Goal: Transaction & Acquisition: Purchase product/service

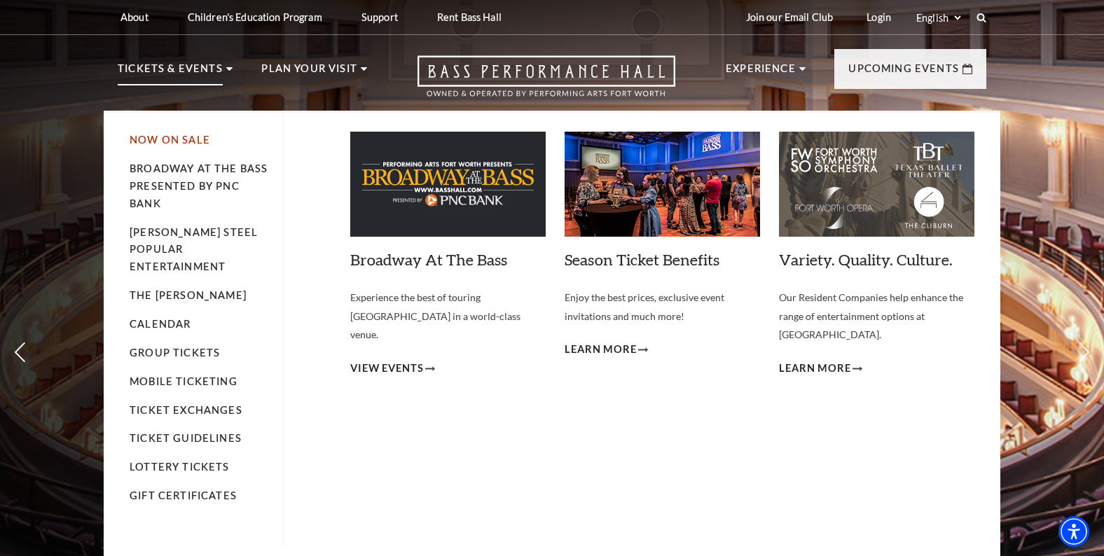
click at [186, 141] on link "Now On Sale" at bounding box center [170, 140] width 81 height 12
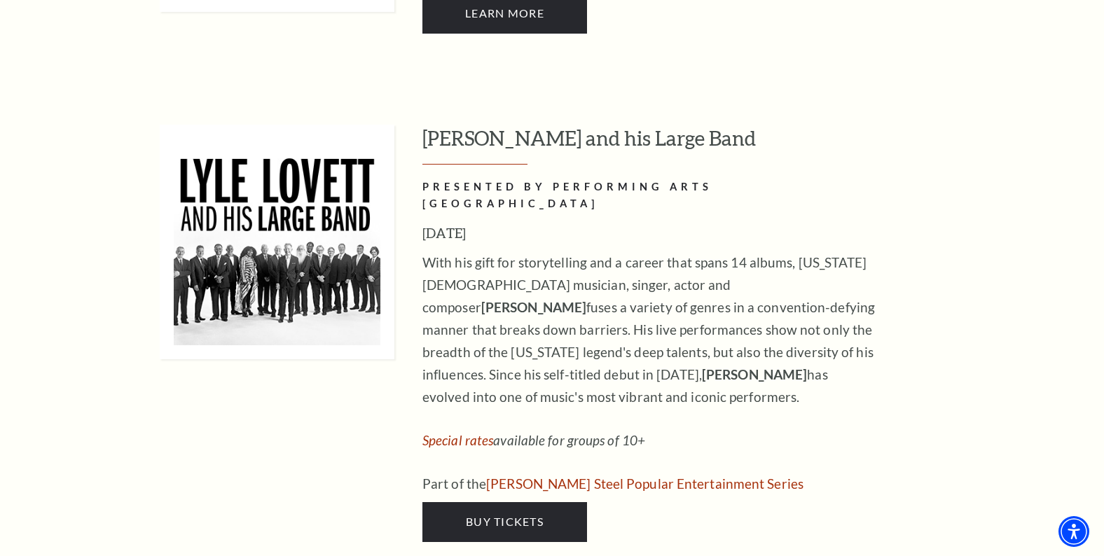
scroll to position [1277, 0]
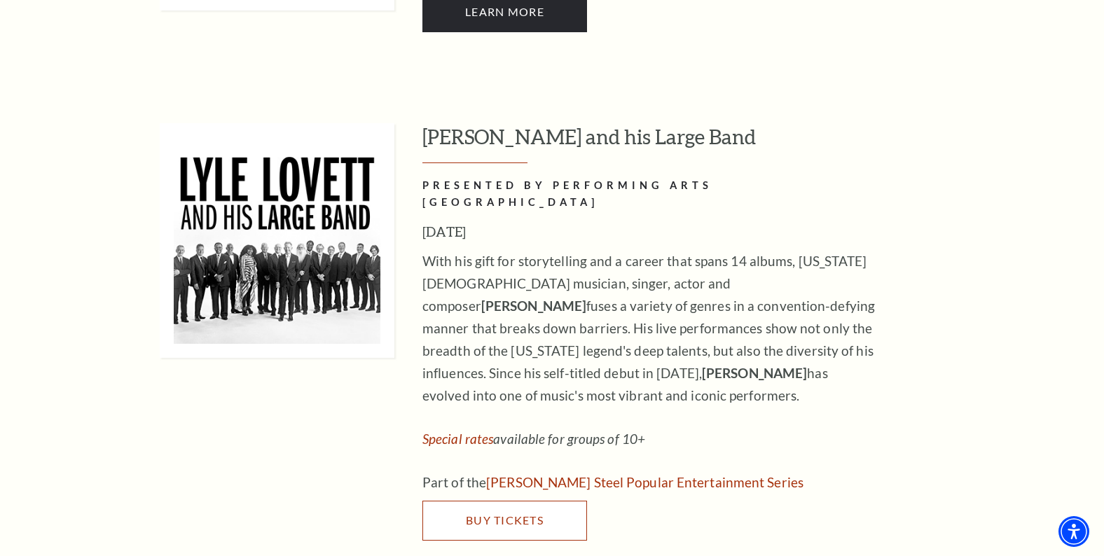
click at [506, 513] on span "Buy Tickets" at bounding box center [505, 519] width 78 height 13
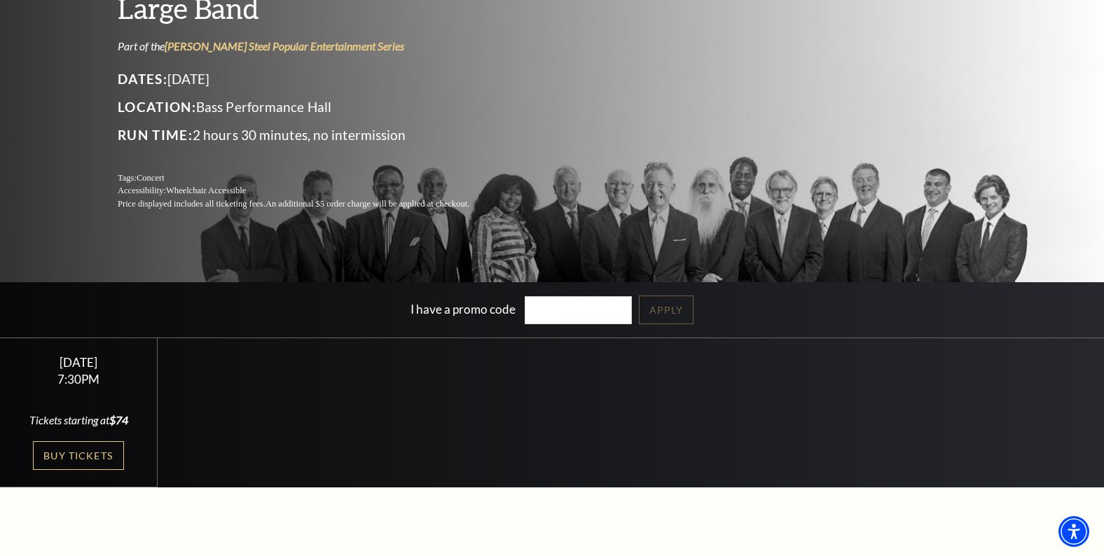
scroll to position [165, 0]
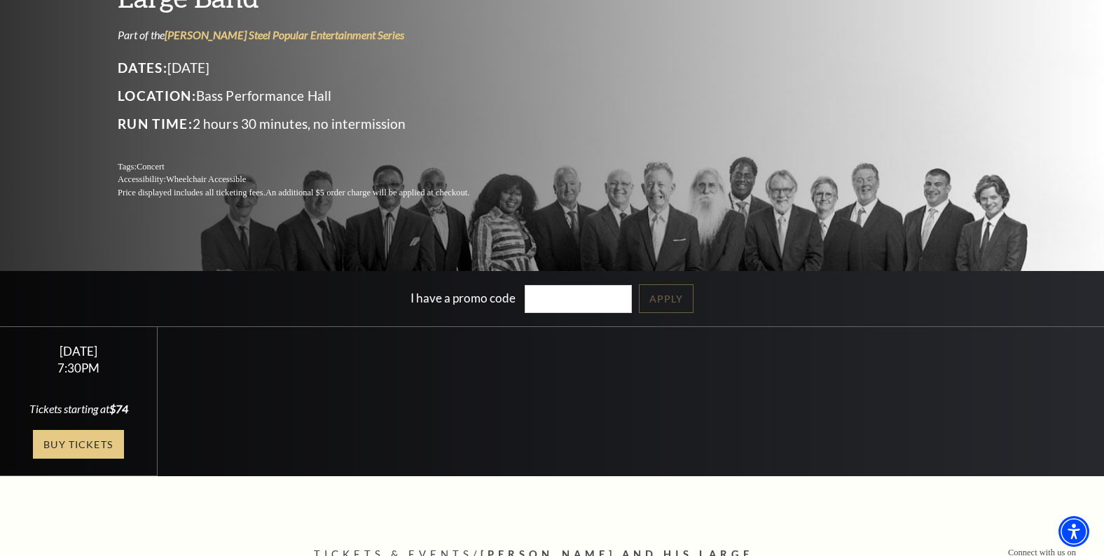
click at [64, 445] on link "Buy Tickets" at bounding box center [78, 444] width 91 height 29
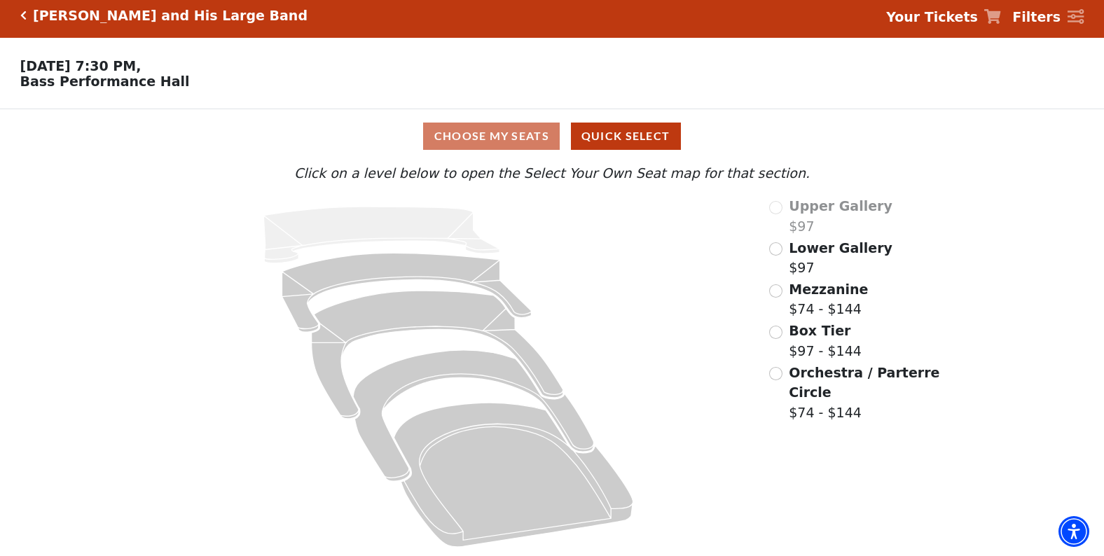
scroll to position [9, 0]
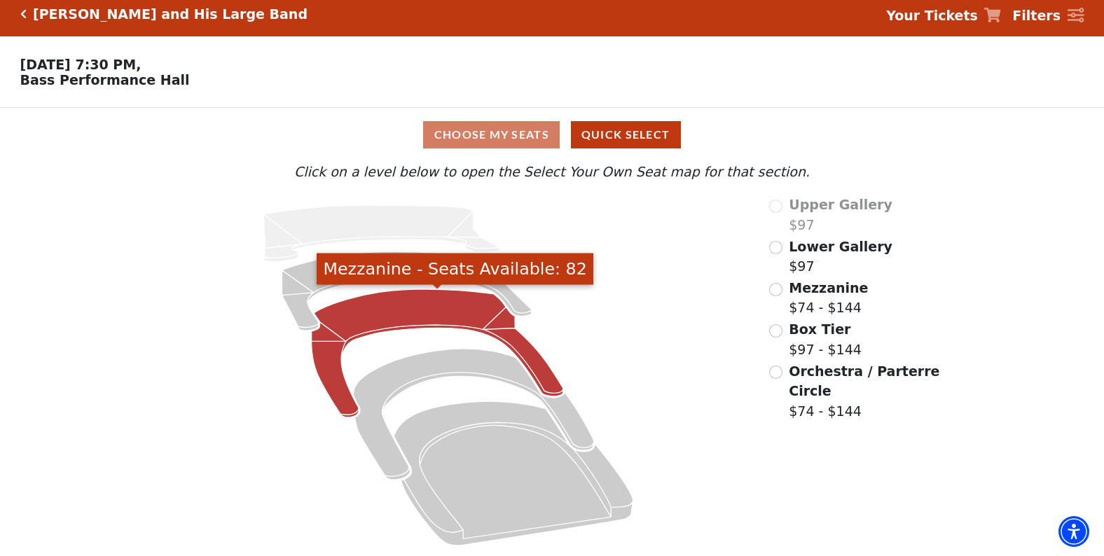
click at [340, 381] on icon "Mezzanine - Seats Available: 82" at bounding box center [437, 353] width 251 height 128
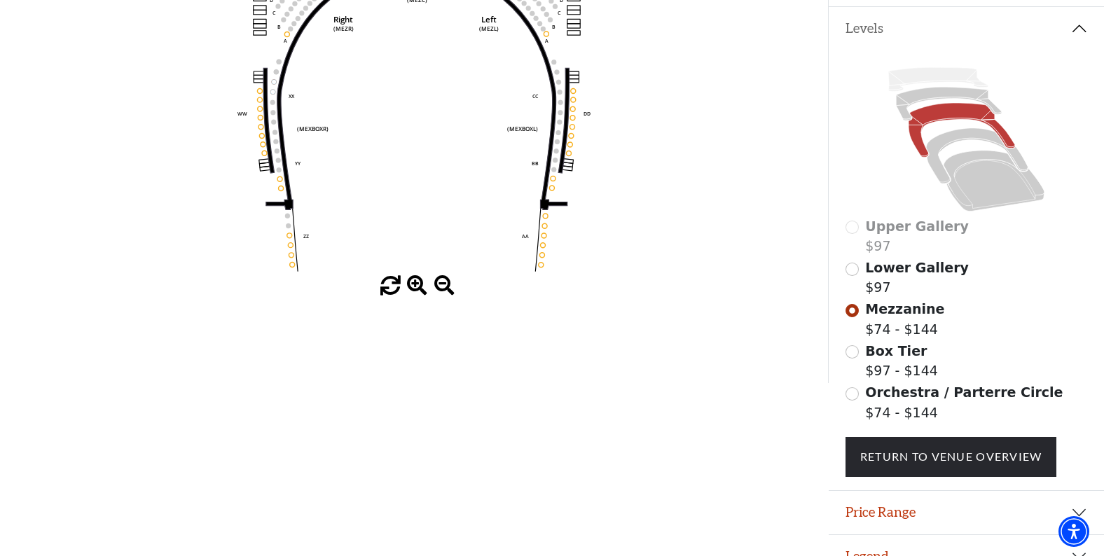
scroll to position [313, 0]
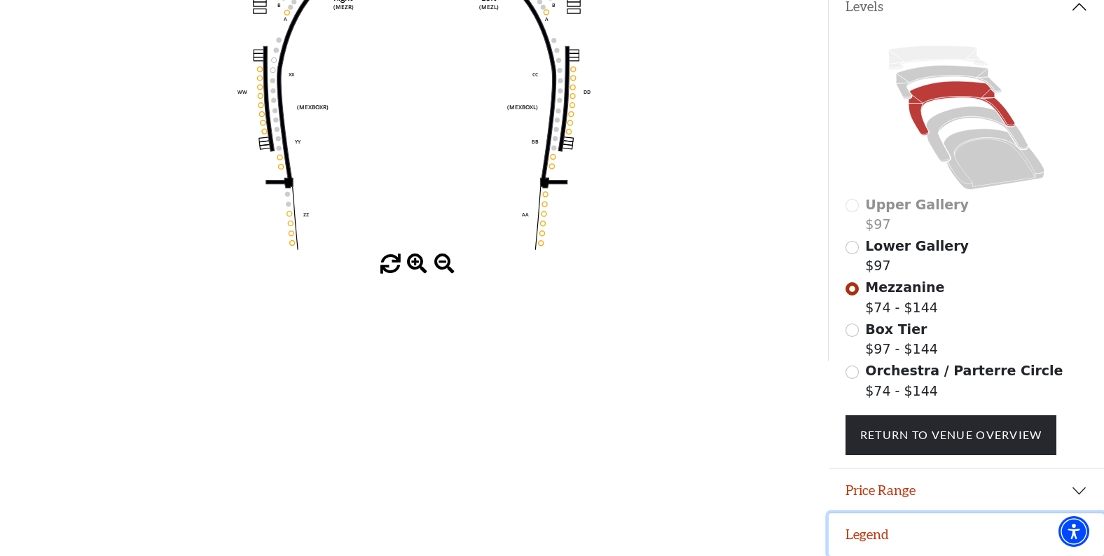
click at [945, 552] on button "Legend" at bounding box center [965, 534] width 275 height 43
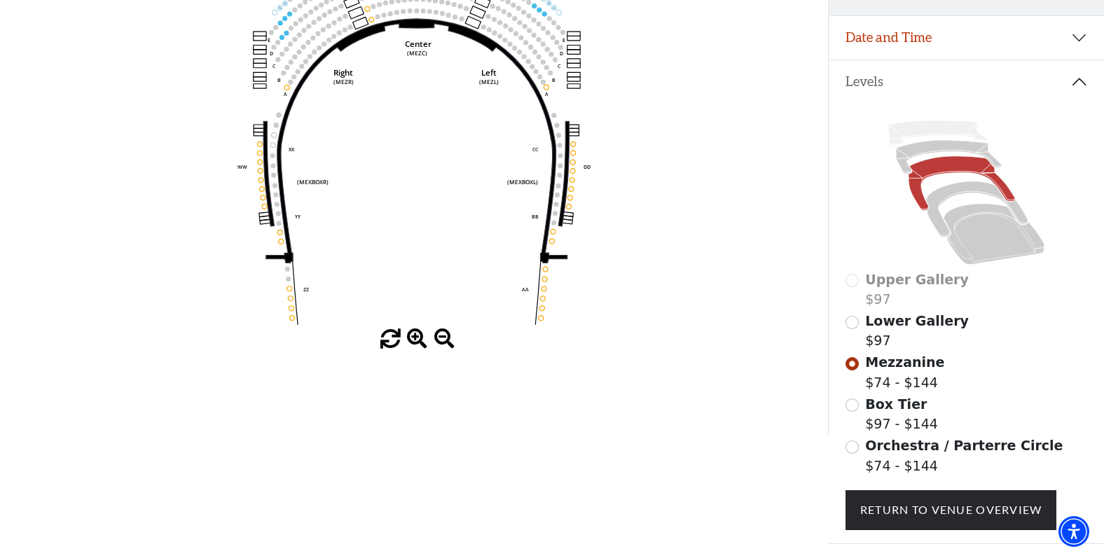
scroll to position [237, 0]
click at [853, 405] on input "Box Tier$97 - $144\a" at bounding box center [851, 404] width 13 height 13
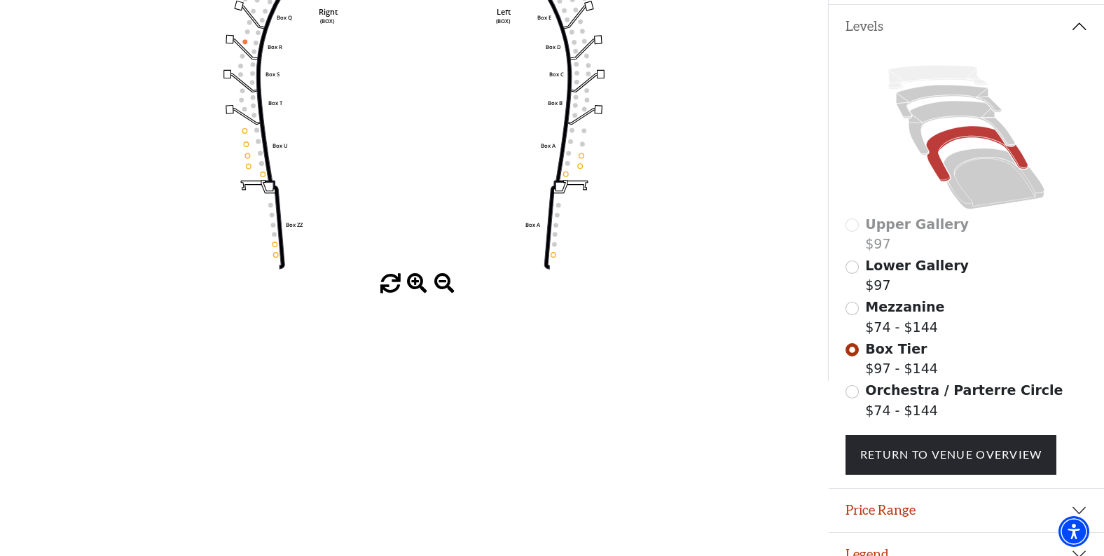
scroll to position [313, 0]
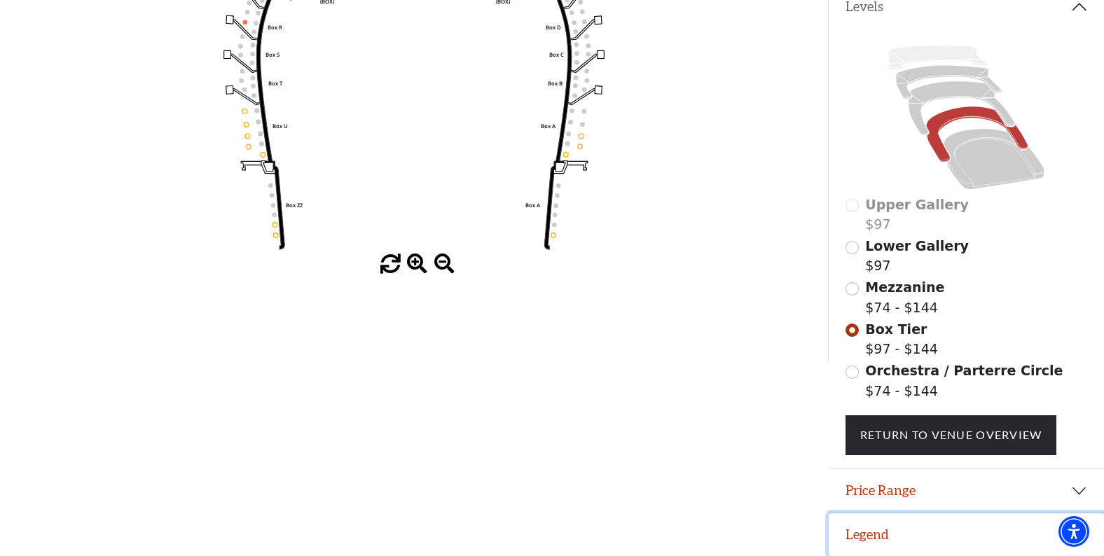
click at [872, 539] on button "Legend" at bounding box center [965, 534] width 275 height 43
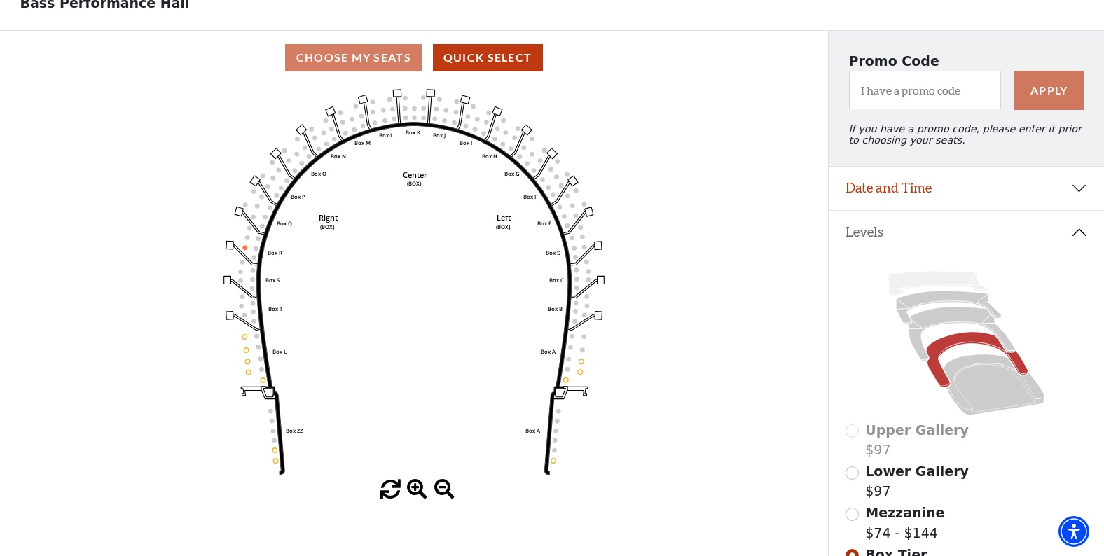
scroll to position [0, 0]
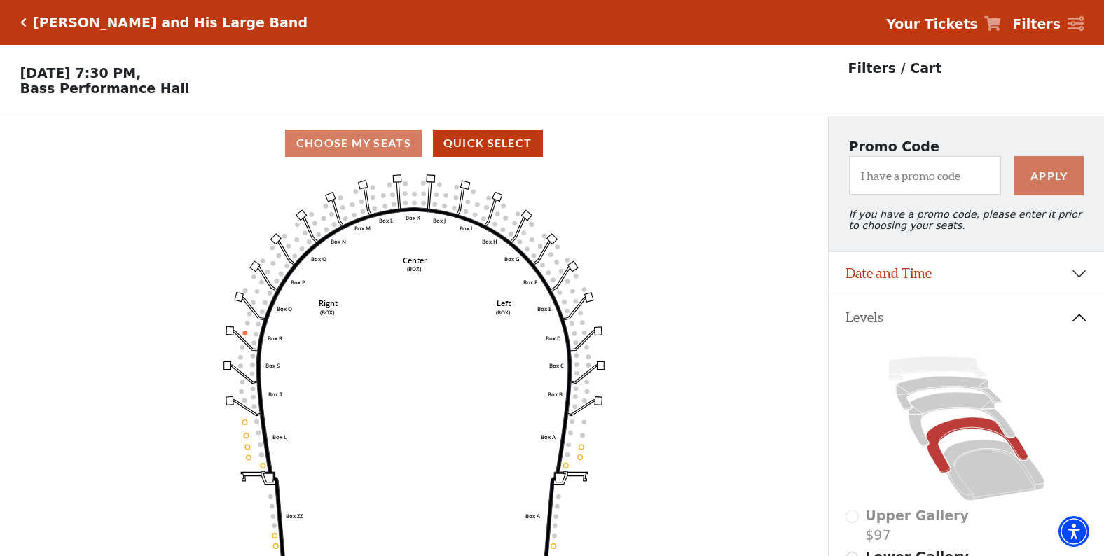
click at [362, 147] on div "Choose My Seats Quick Select" at bounding box center [414, 143] width 828 height 27
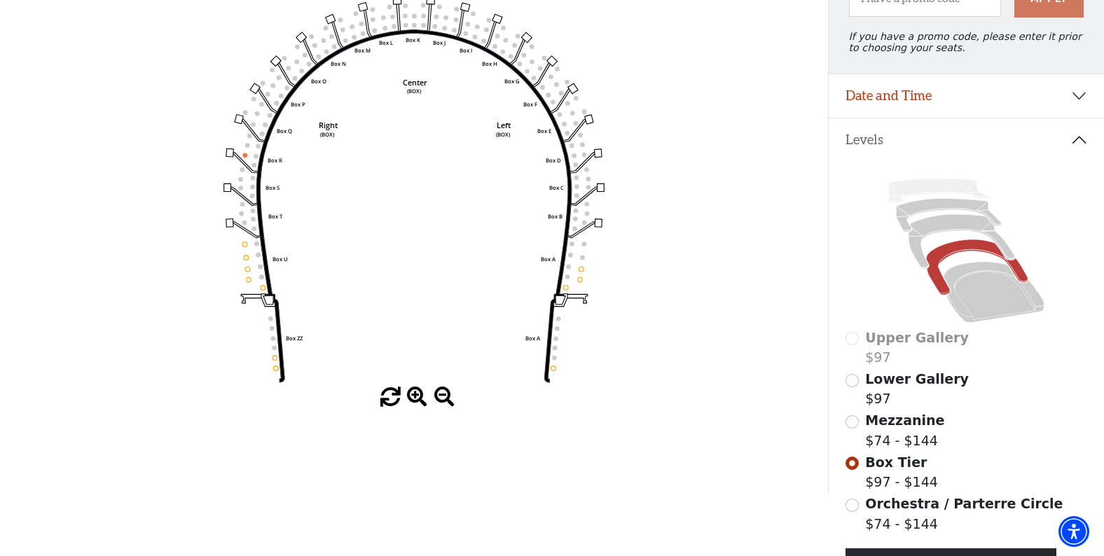
scroll to position [179, 0]
click at [855, 383] on input "Lower Gallery$97\a" at bounding box center [851, 379] width 13 height 13
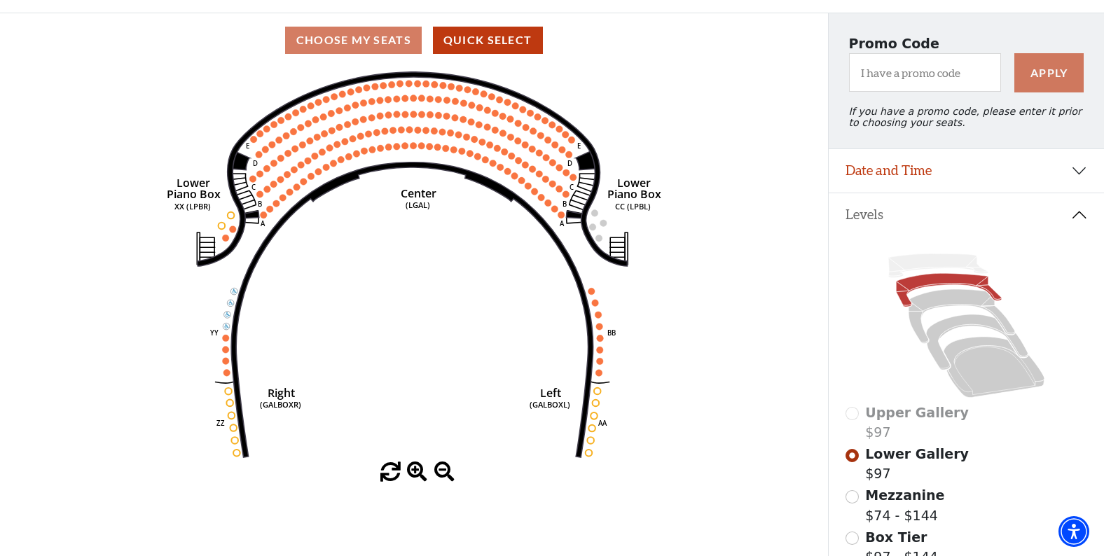
scroll to position [0, 0]
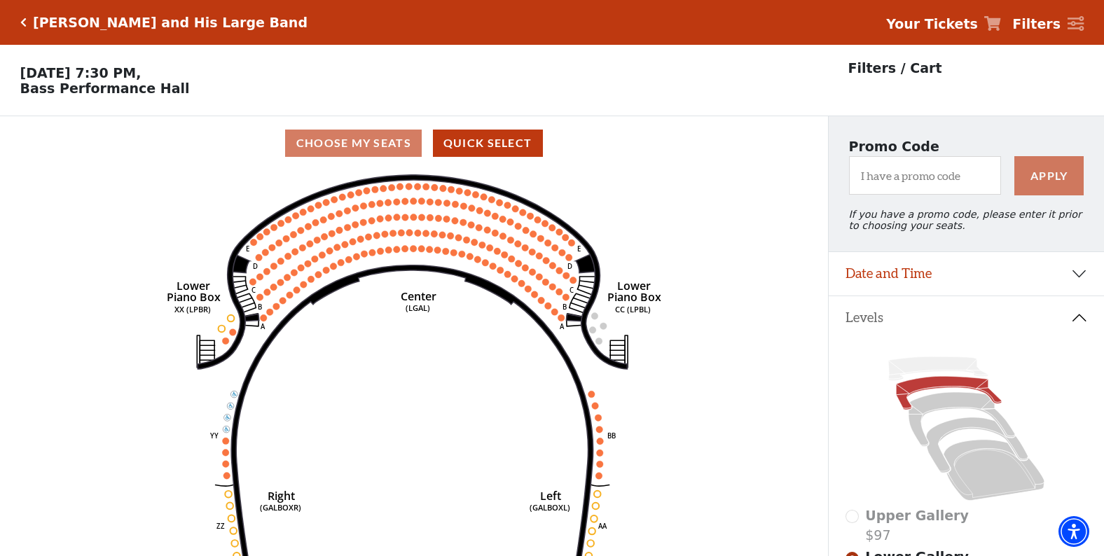
click at [27, 18] on div "Lyle Lovett and His Large Band" at bounding box center [167, 23] width 281 height 16
click at [22, 25] on icon "Click here to go back to filters" at bounding box center [23, 23] width 6 height 10
